Goal: Information Seeking & Learning: Learn about a topic

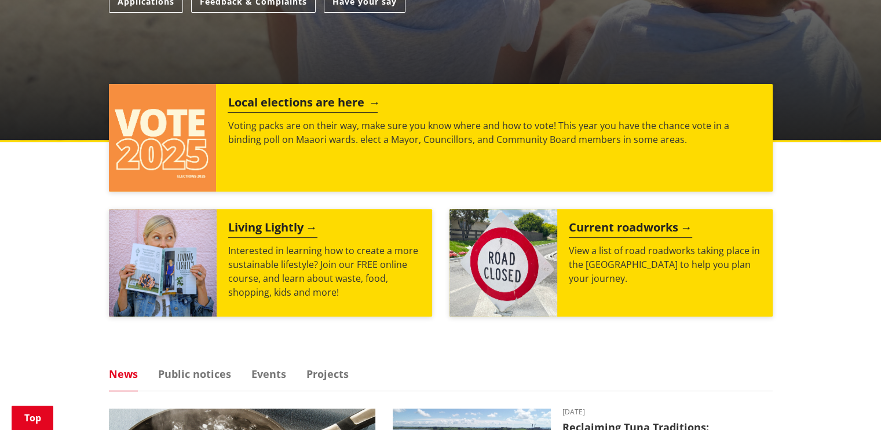
scroll to position [405, 0]
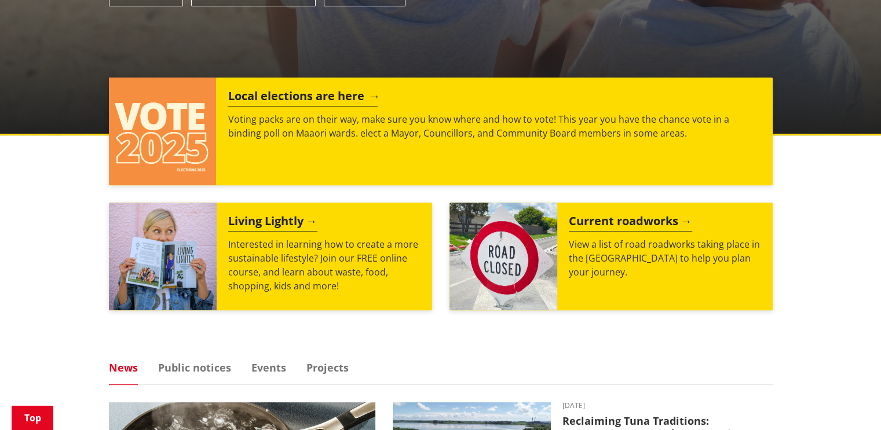
click at [285, 99] on h2 "Local elections are here" at bounding box center [303, 97] width 150 height 17
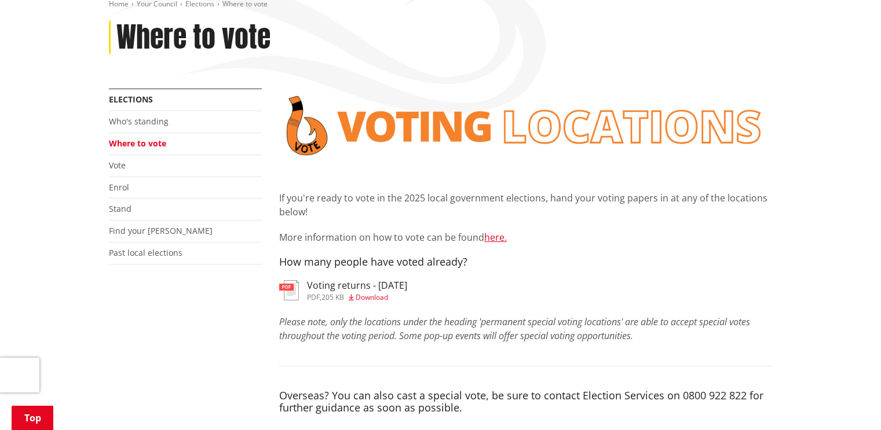
scroll to position [174, 0]
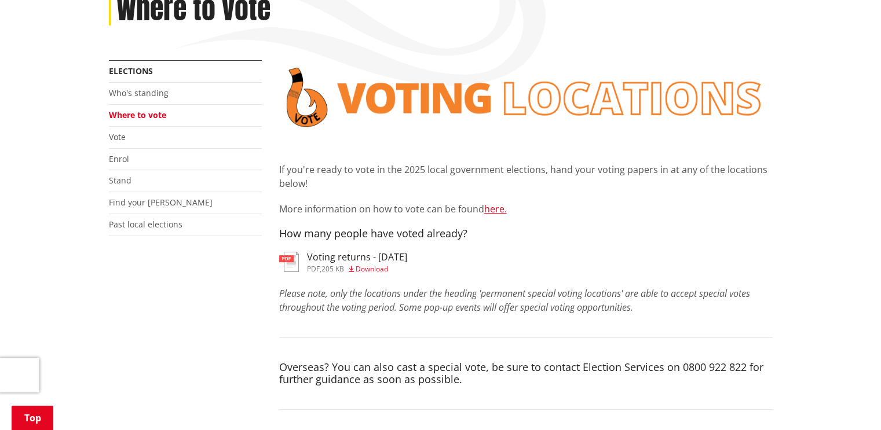
click at [371, 268] on span "Download" at bounding box center [372, 269] width 32 height 10
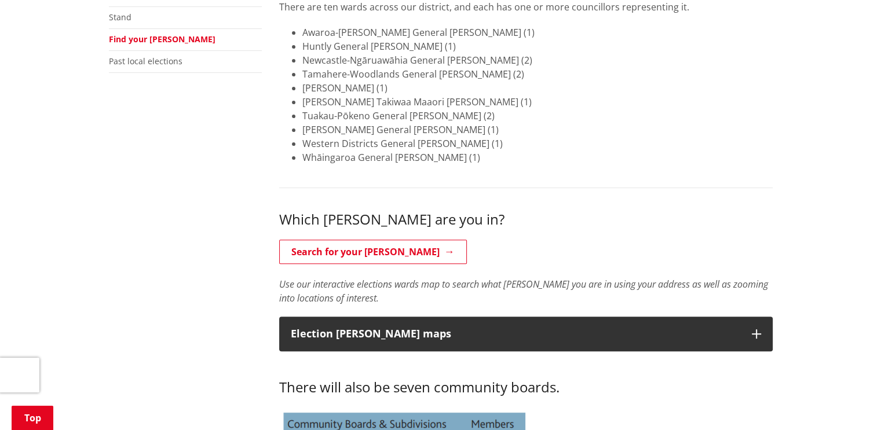
scroll to position [405, 0]
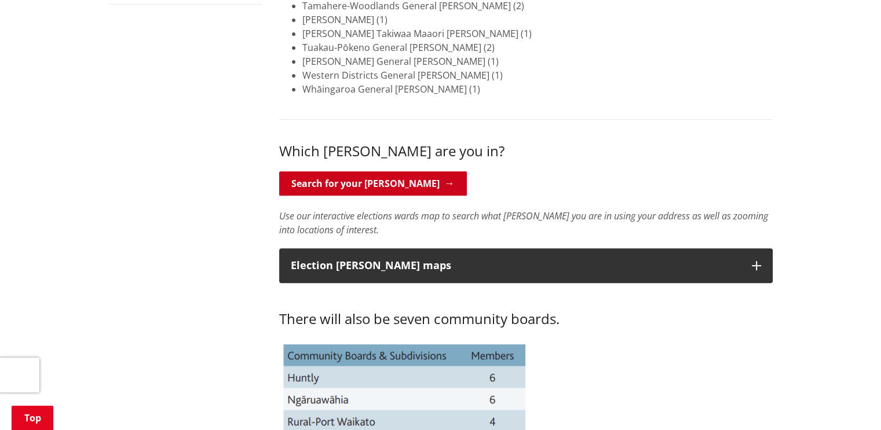
click at [366, 181] on link "Search for your [PERSON_NAME]" at bounding box center [373, 183] width 188 height 24
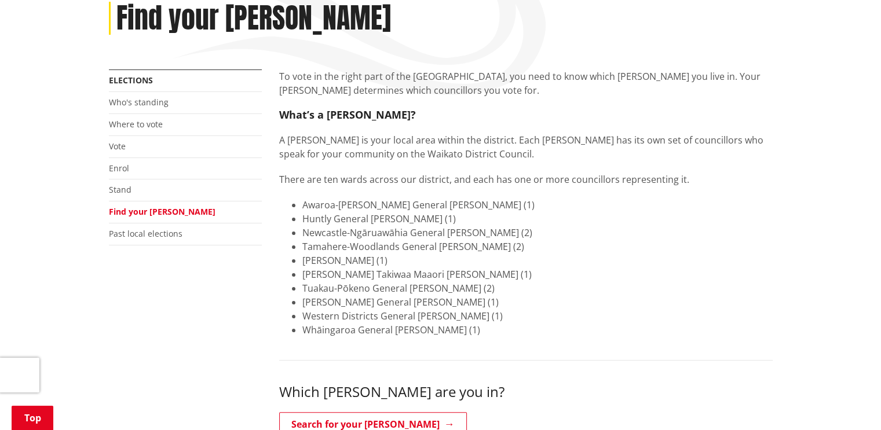
scroll to position [116, 0]
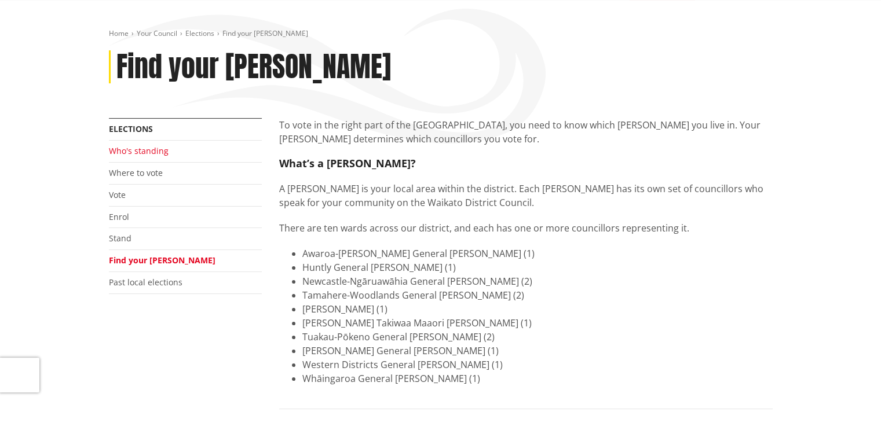
click at [148, 151] on link "Who's standing" at bounding box center [139, 150] width 60 height 11
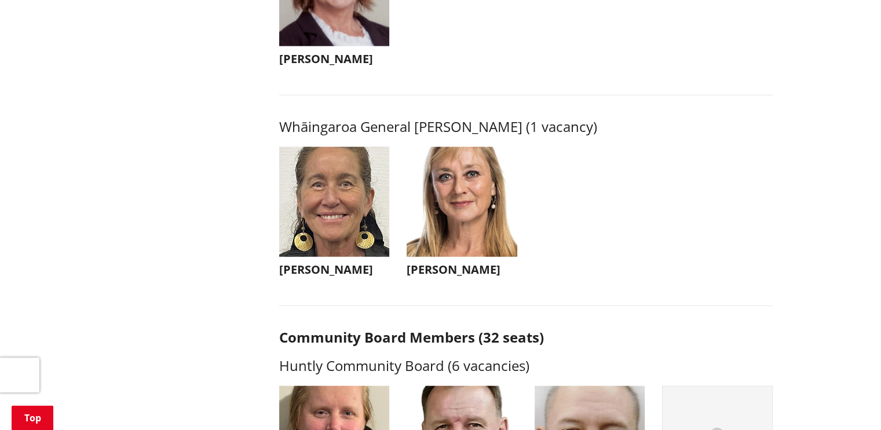
scroll to position [2780, 0]
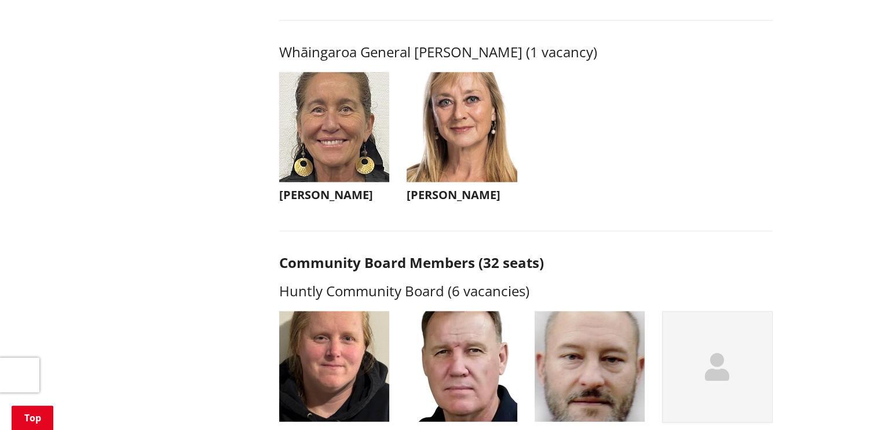
click at [463, 202] on h3 "Nicola Laboyrie" at bounding box center [462, 195] width 111 height 14
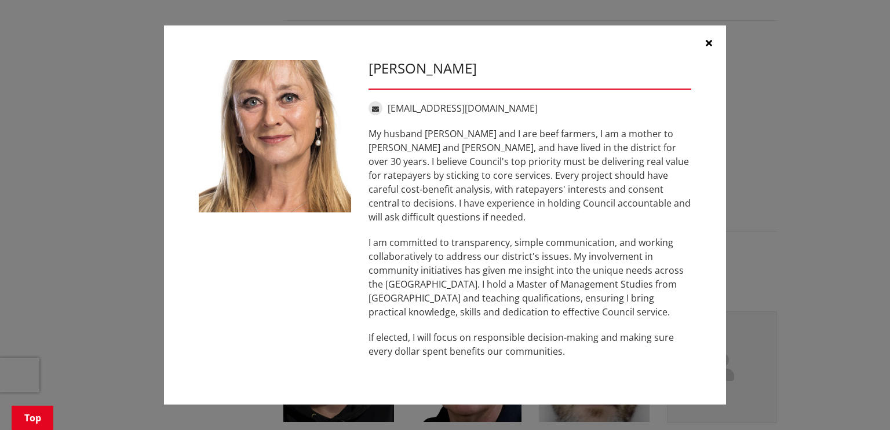
click at [708, 46] on icon "button" at bounding box center [708, 42] width 6 height 9
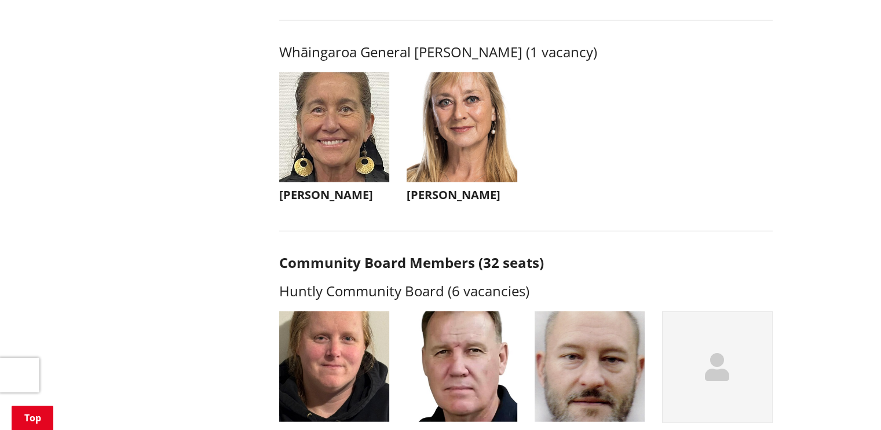
click at [336, 183] on img "button" at bounding box center [334, 127] width 111 height 111
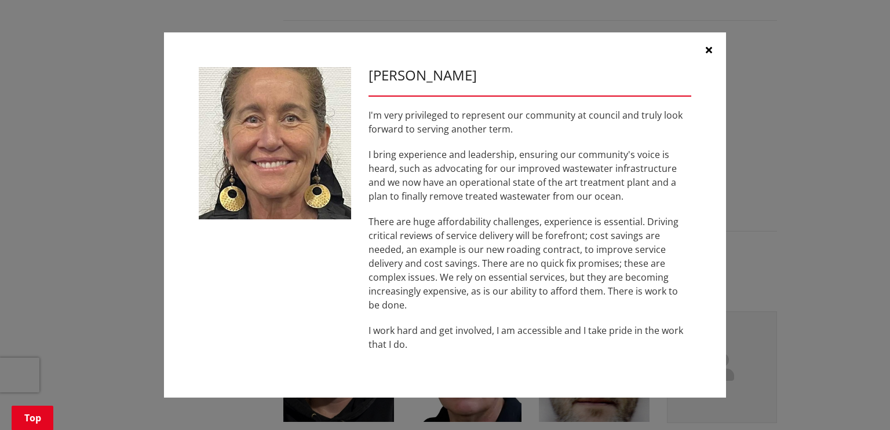
click at [707, 50] on icon "button" at bounding box center [708, 49] width 6 height 9
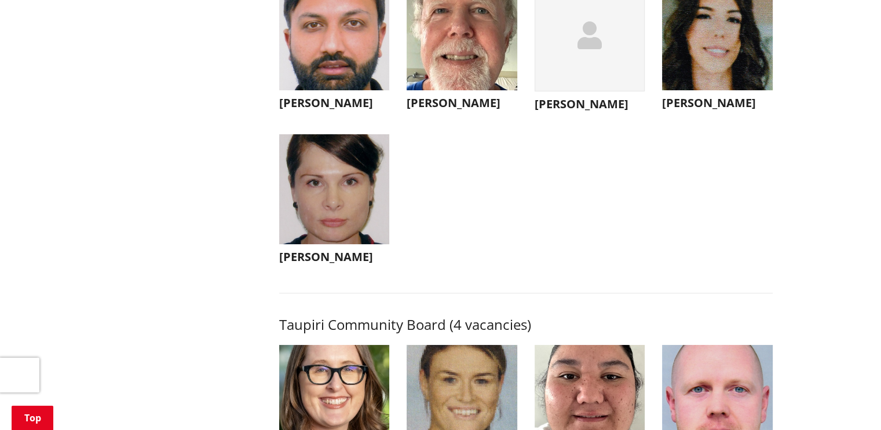
scroll to position [4286, 0]
